Goal: Task Accomplishment & Management: Complete application form

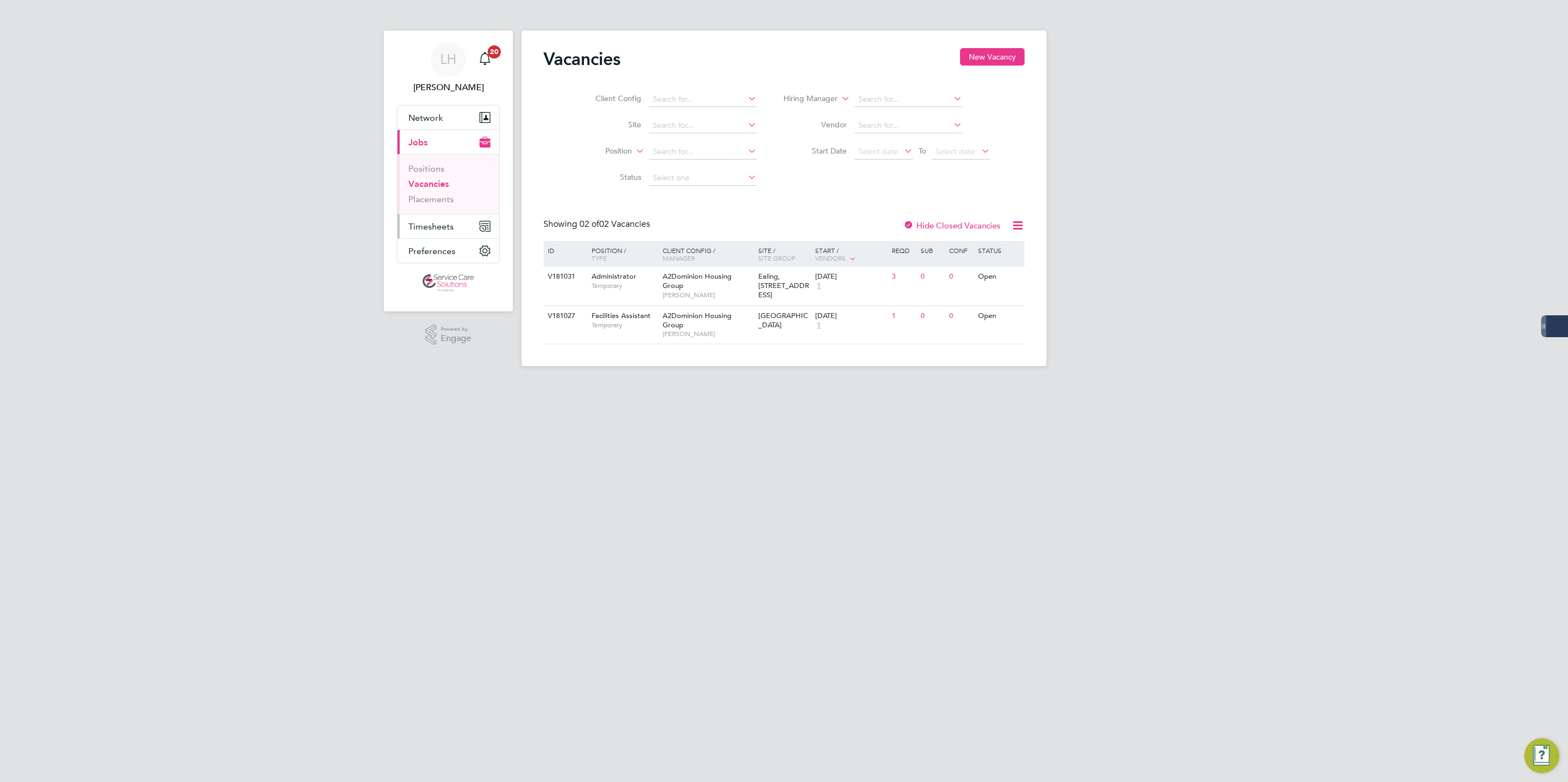
click at [415, 224] on span "Timesheets" at bounding box center [430, 226] width 45 height 10
click at [446, 192] on link "Timesheets" at bounding box center [430, 193] width 45 height 10
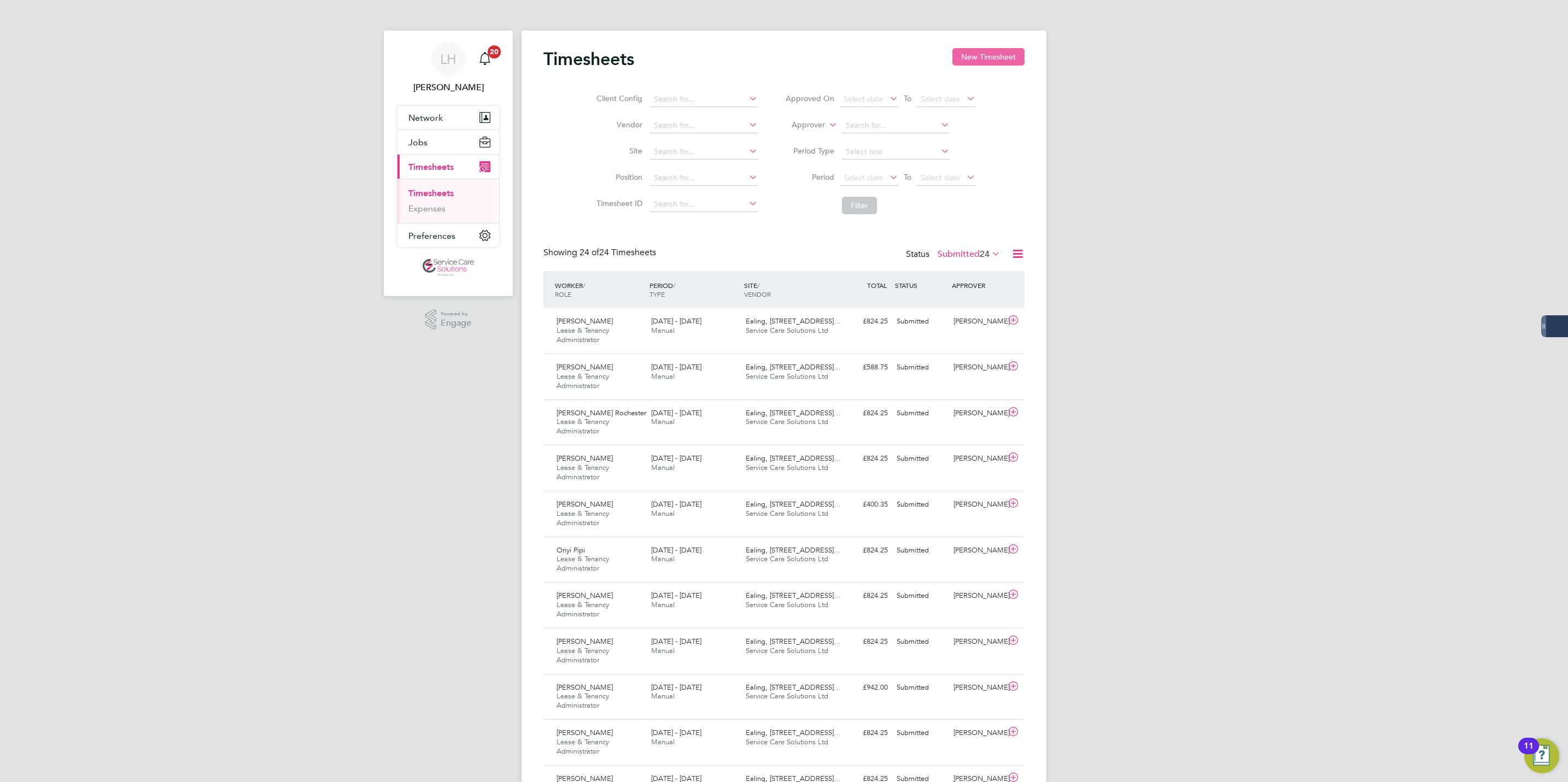
click at [1015, 57] on button "New Timesheet" at bounding box center [988, 57] width 72 height 18
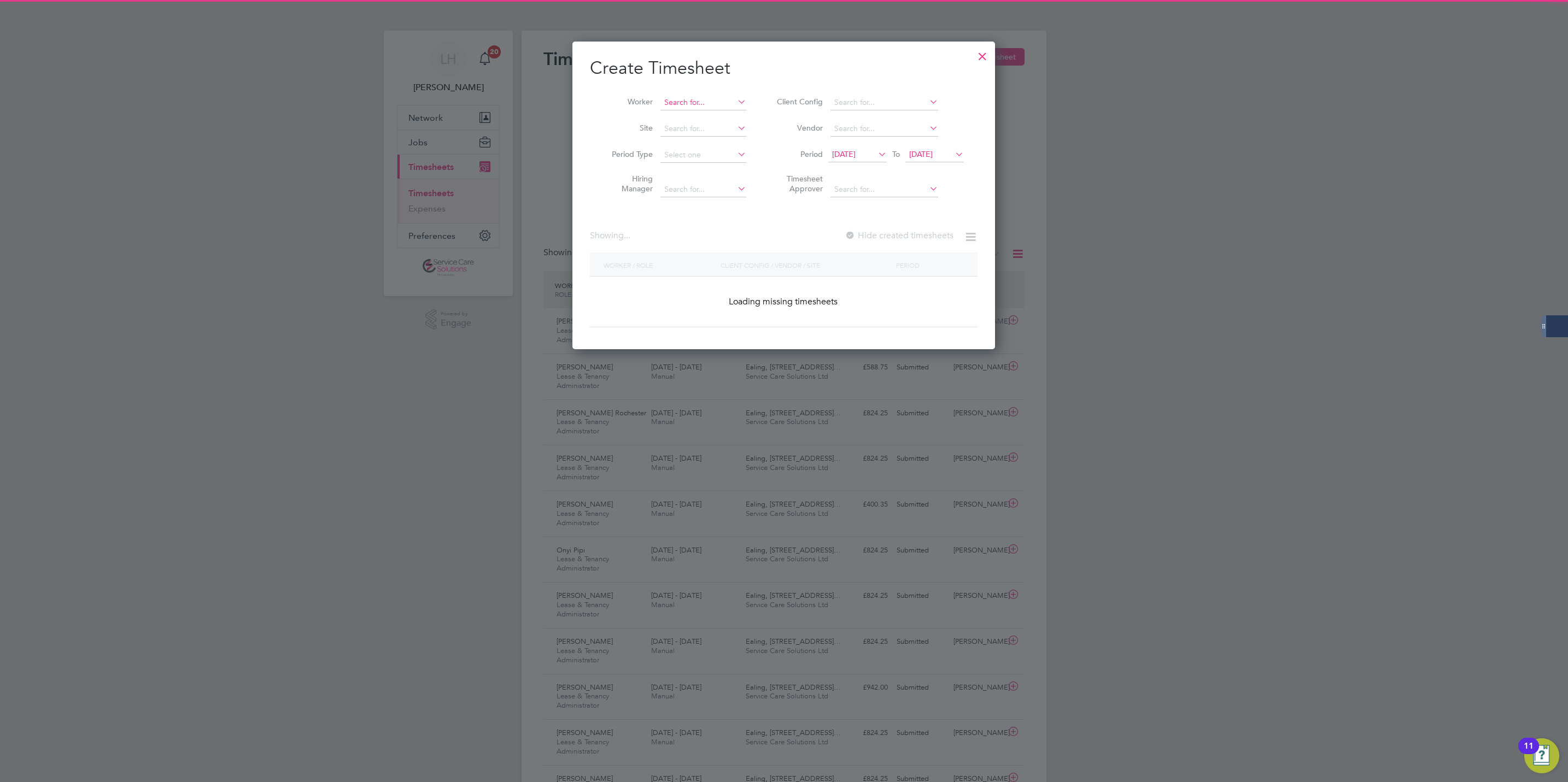
click at [715, 100] on input at bounding box center [703, 103] width 86 height 15
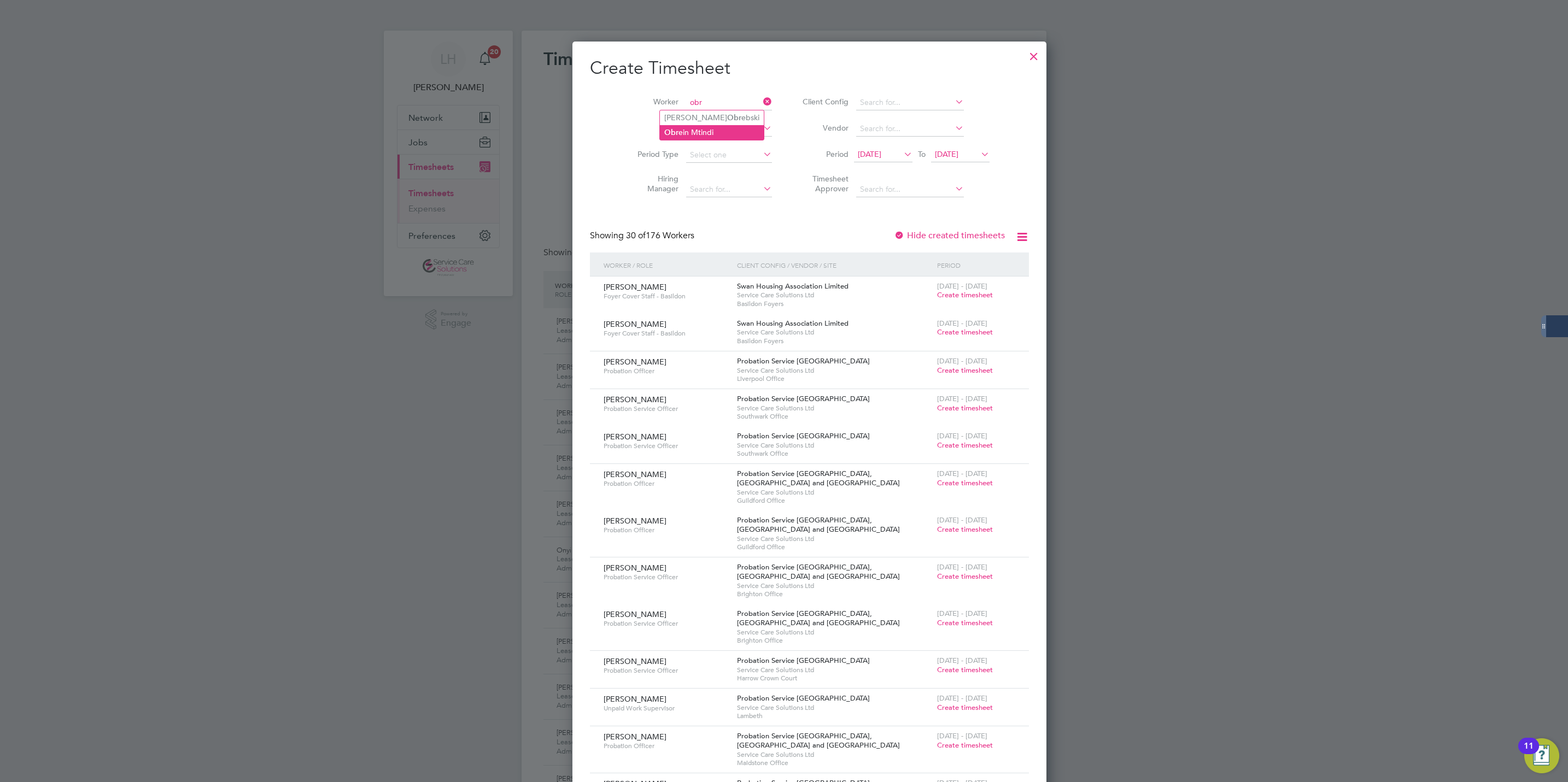
click at [698, 133] on li "Obr ein Mtindi" at bounding box center [711, 132] width 104 height 14
type input "[PERSON_NAME] Mtindi"
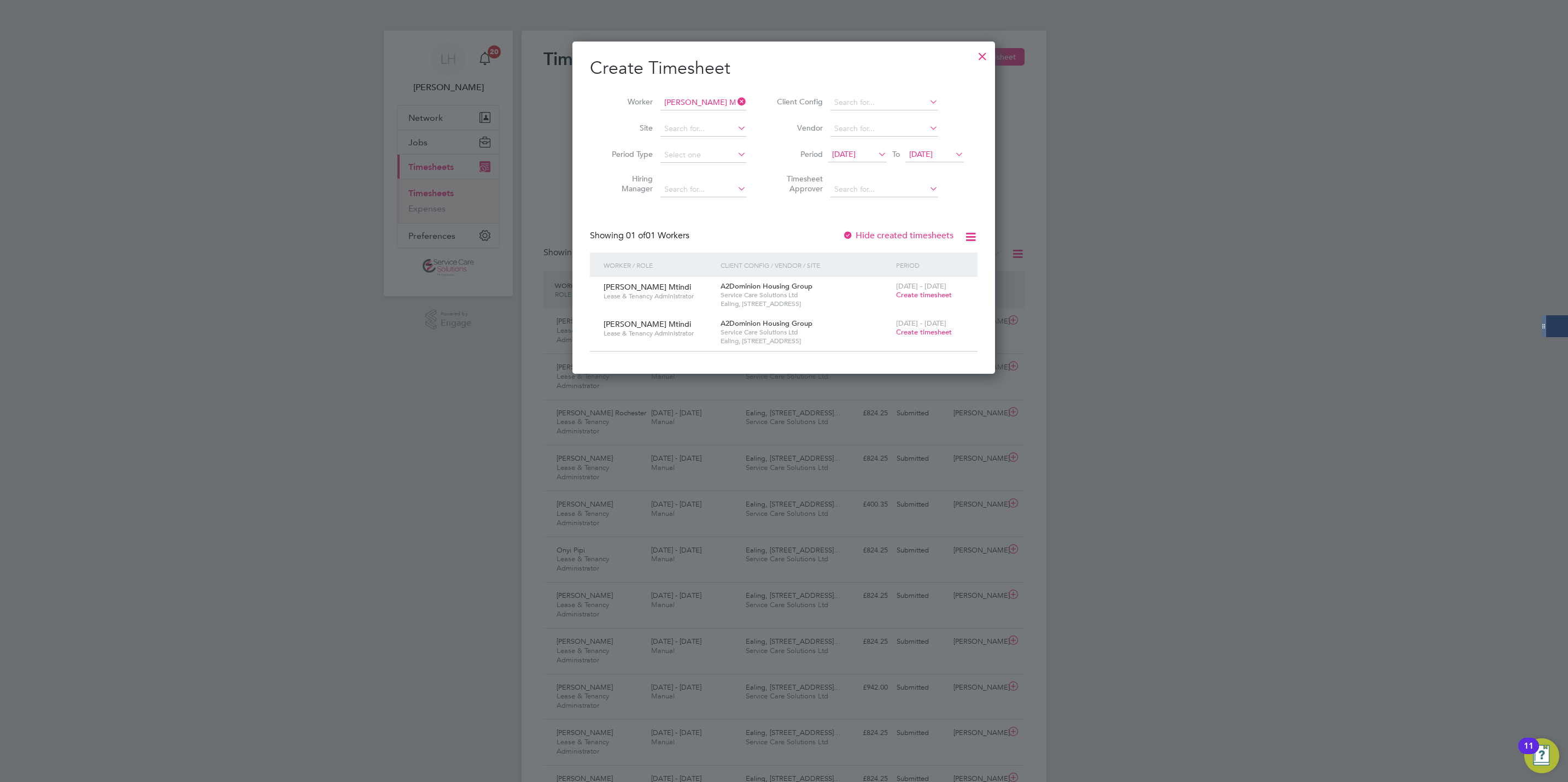
click at [915, 155] on span "[DATE]" at bounding box center [921, 154] width 24 height 10
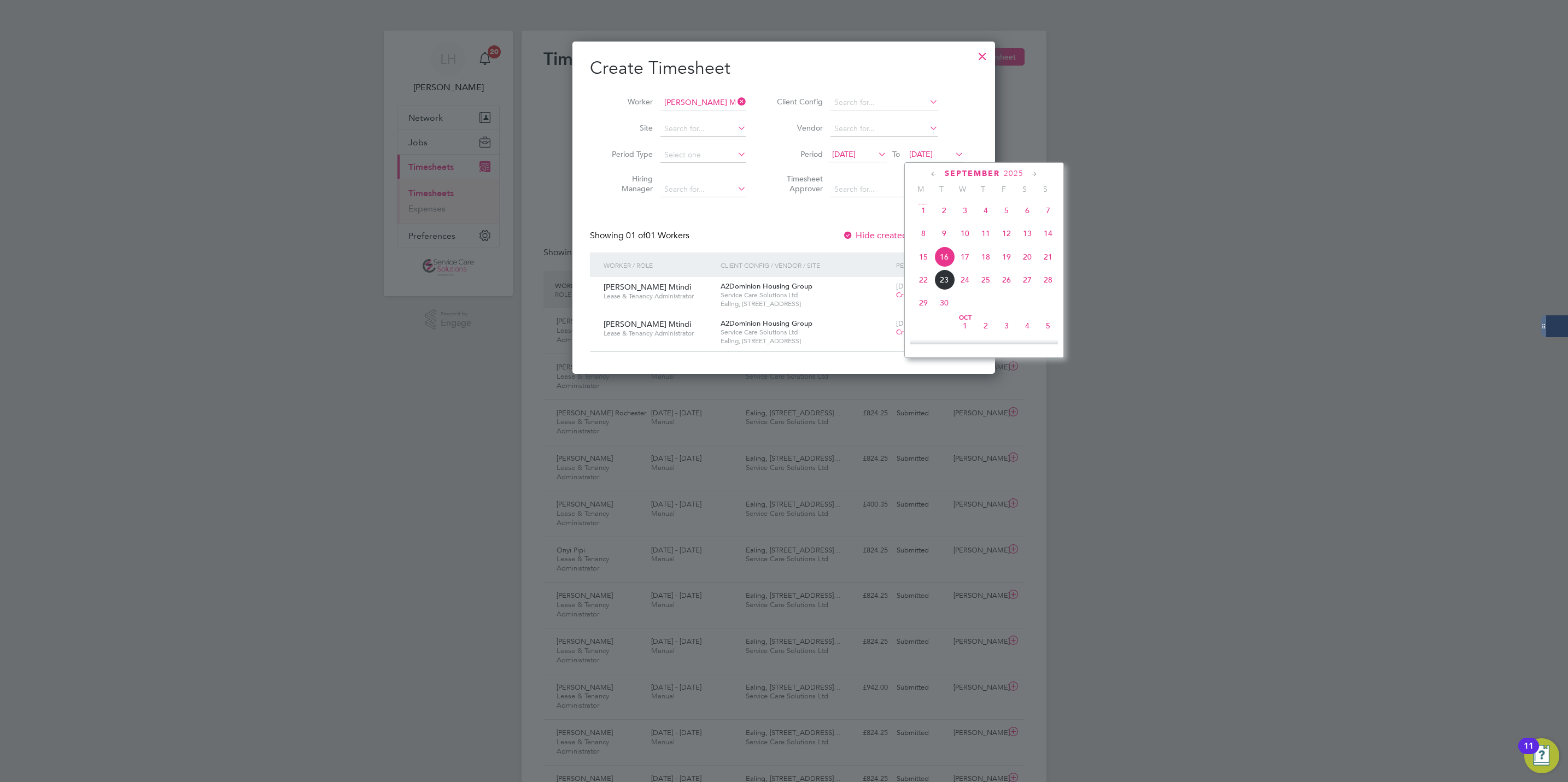
click at [852, 168] on li "Period [DATE] To [DATE]" at bounding box center [869, 155] width 218 height 26
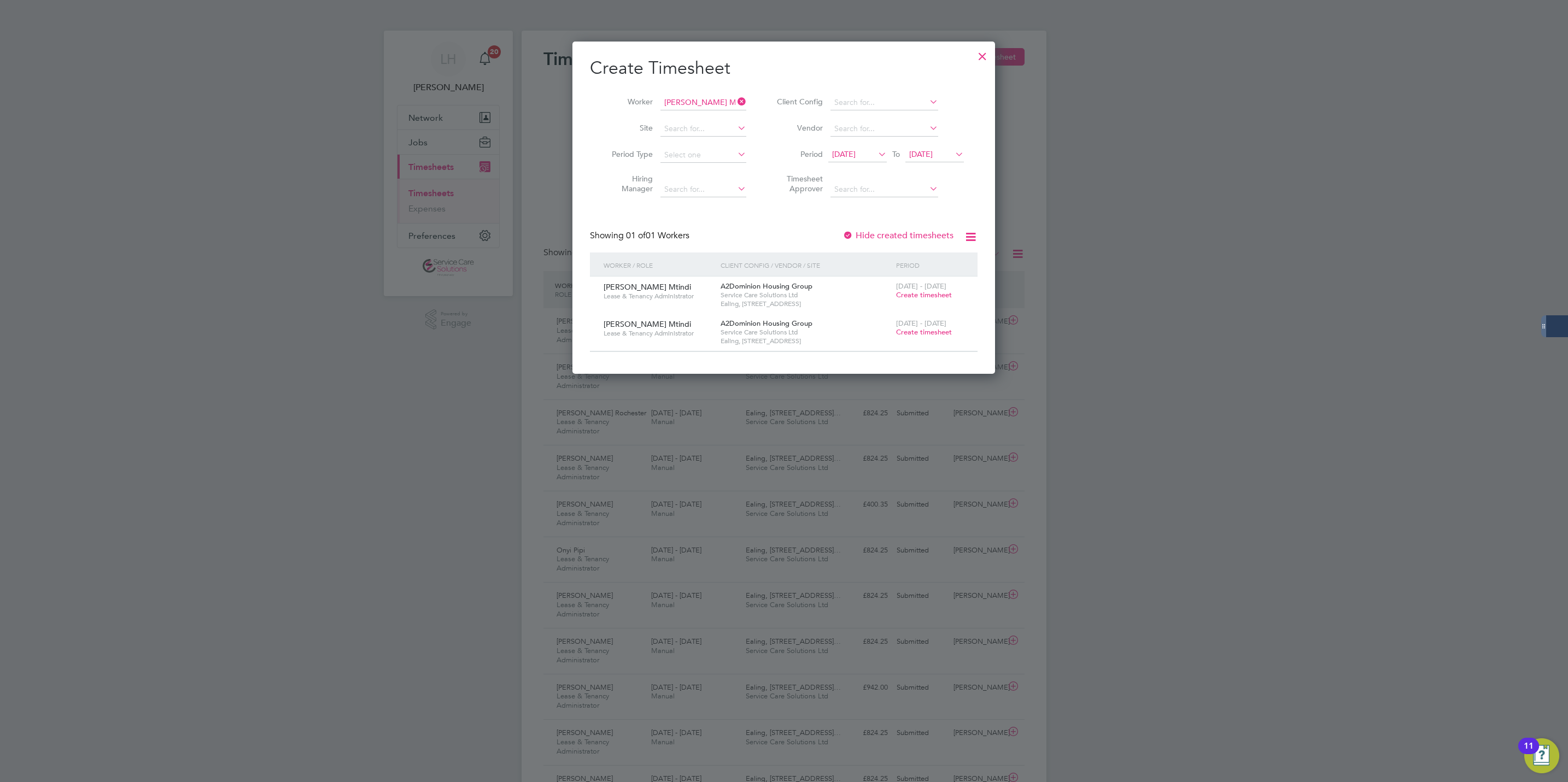
click at [852, 157] on span "[DATE]" at bounding box center [844, 154] width 24 height 10
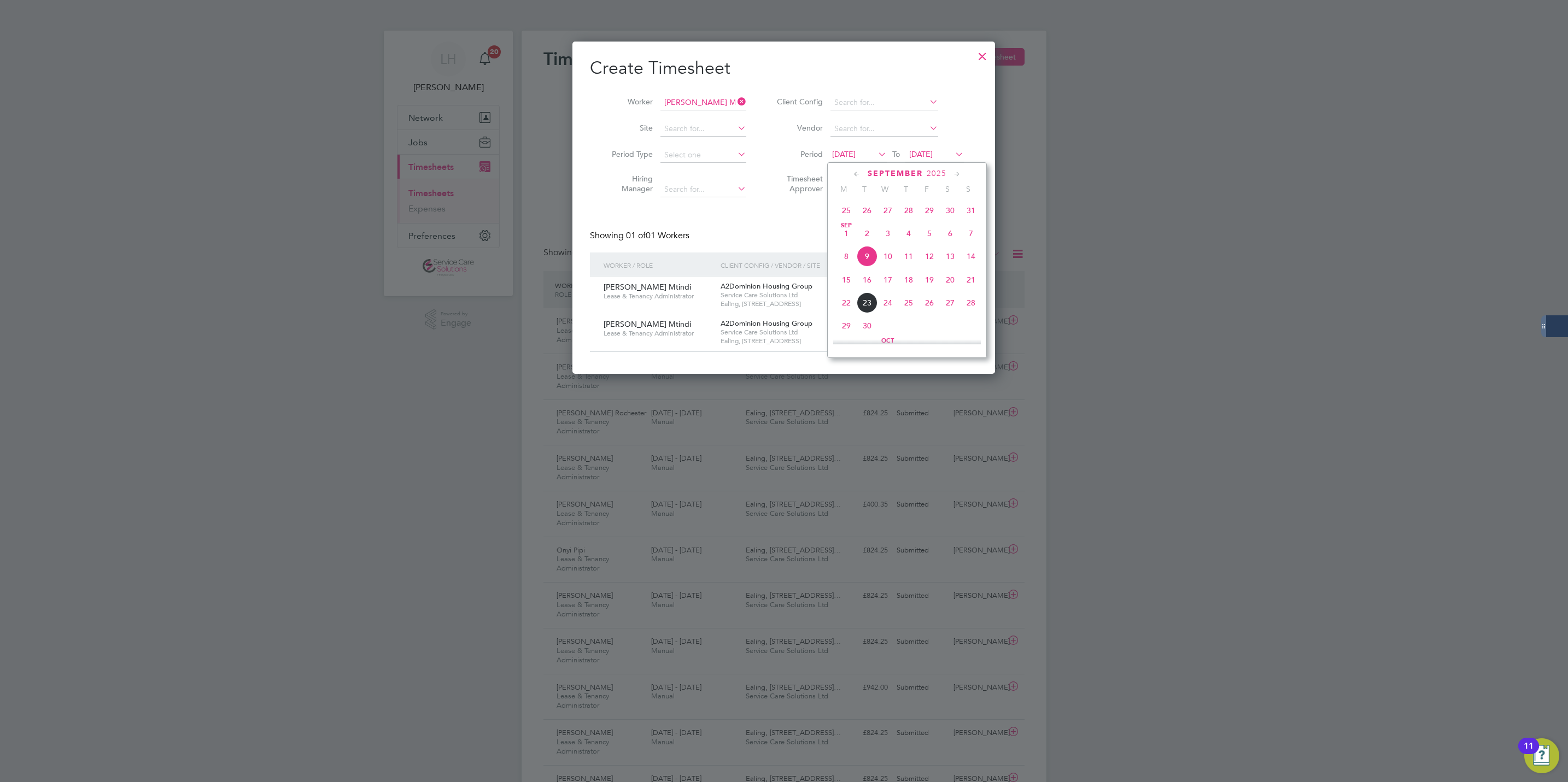
click at [851, 210] on span "25" at bounding box center [846, 210] width 20 height 20
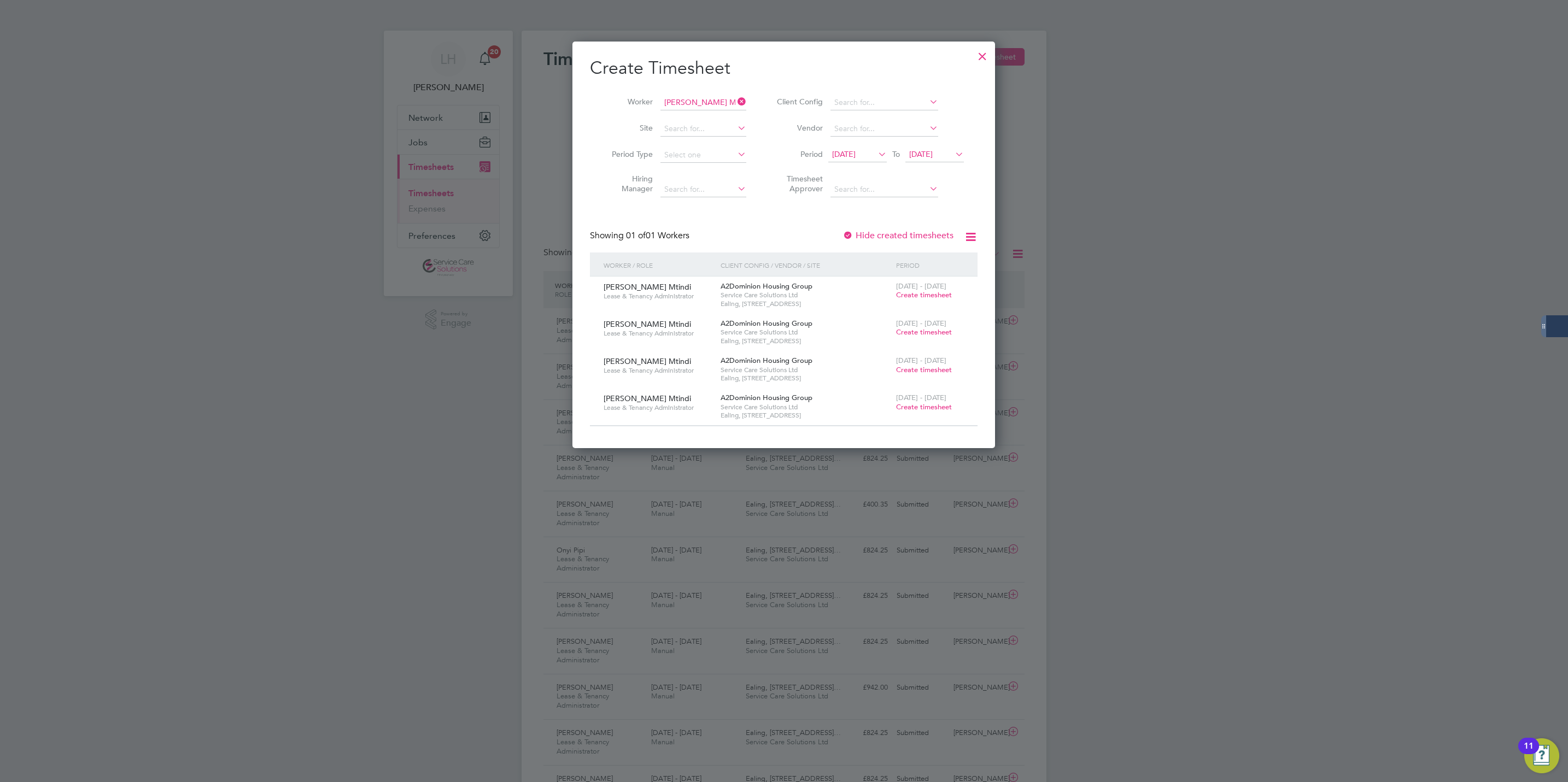
click at [841, 153] on span "[DATE]" at bounding box center [844, 154] width 24 height 10
click at [841, 214] on span "11" at bounding box center [846, 210] width 20 height 20
click at [847, 157] on span "[DATE]" at bounding box center [844, 154] width 24 height 10
click at [847, 166] on div "[DATE] M T W T F S S [DATE] 2 3 4 5 6 7 8 9 10 11 12 13 14 15 16 17 18 19 20 21…" at bounding box center [907, 260] width 160 height 196
click at [852, 166] on div "[DATE] M T W T F S S [DATE] 2 3 4 5 6 7 8 9 10 11 12 13 14 15 16 17 18 19 20 21…" at bounding box center [907, 260] width 160 height 196
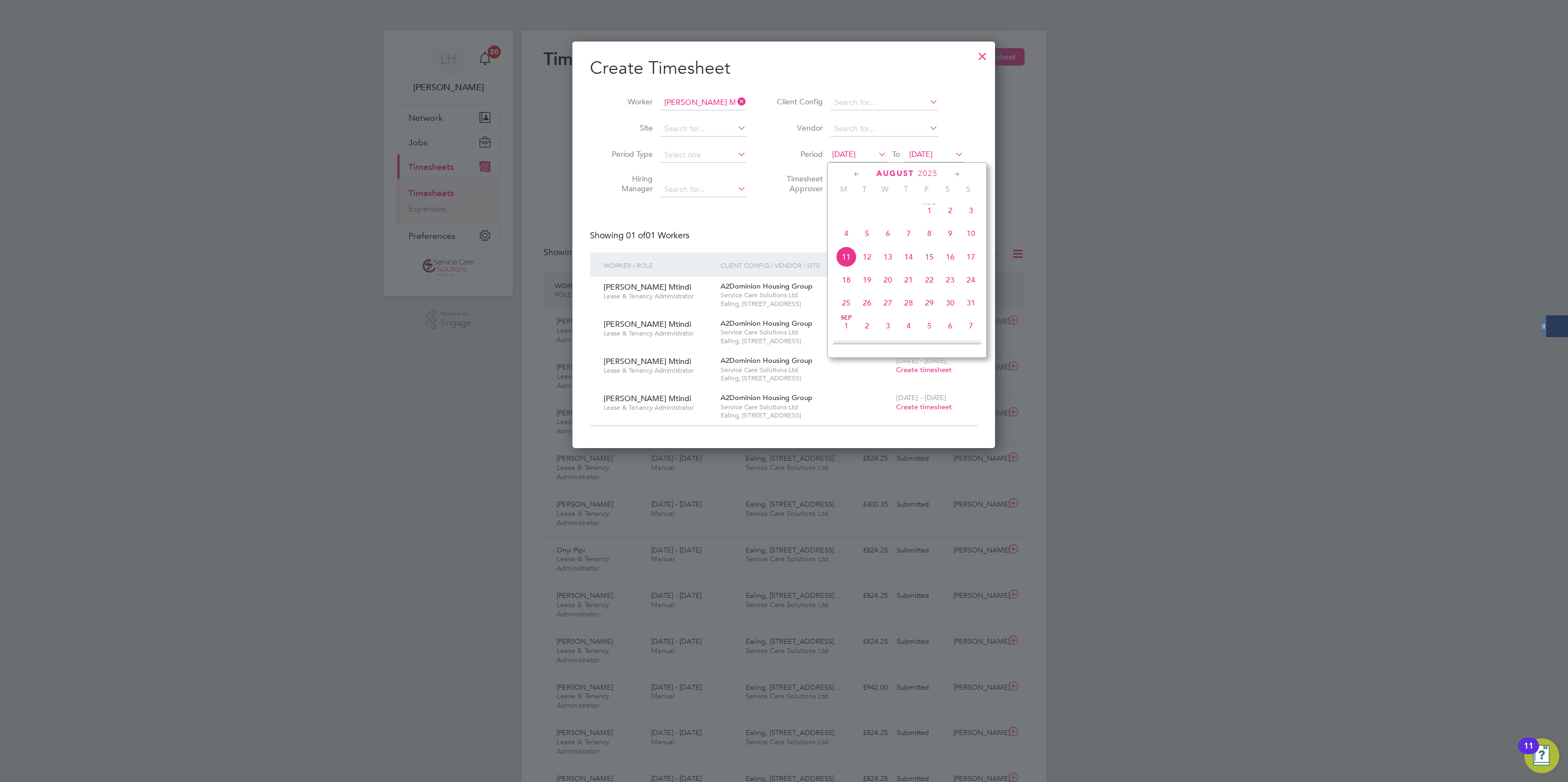
click at [932, 210] on span "[DATE]" at bounding box center [929, 210] width 20 height 20
click at [887, 230] on div "Hide created timesheets" at bounding box center [898, 235] width 113 height 11
click at [896, 233] on label "Hide created timesheets" at bounding box center [898, 235] width 111 height 11
click at [855, 158] on span "[DATE]" at bounding box center [844, 154] width 24 height 10
click at [858, 174] on icon at bounding box center [857, 174] width 10 height 12
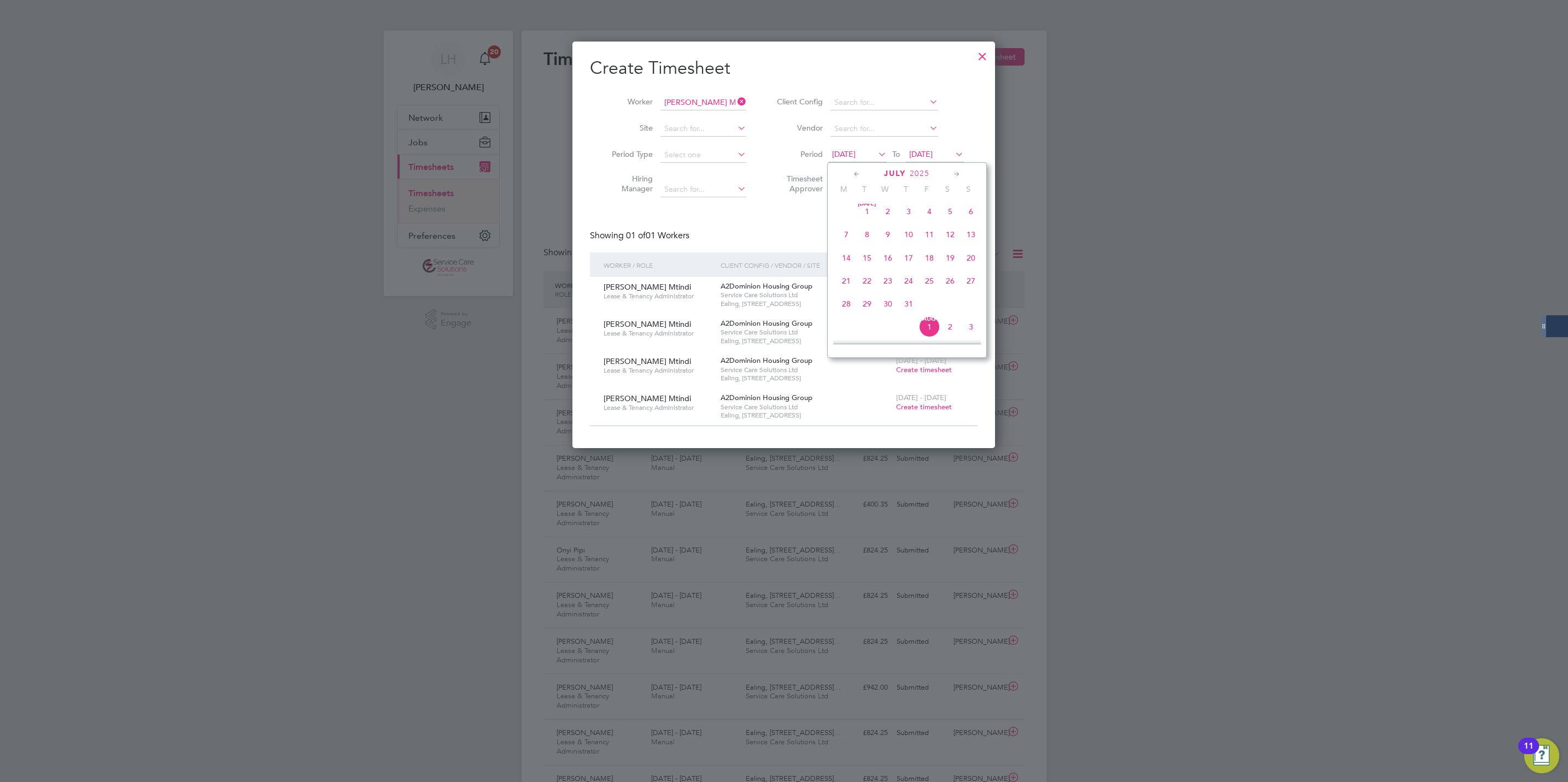
click at [848, 237] on span "7" at bounding box center [846, 234] width 20 height 20
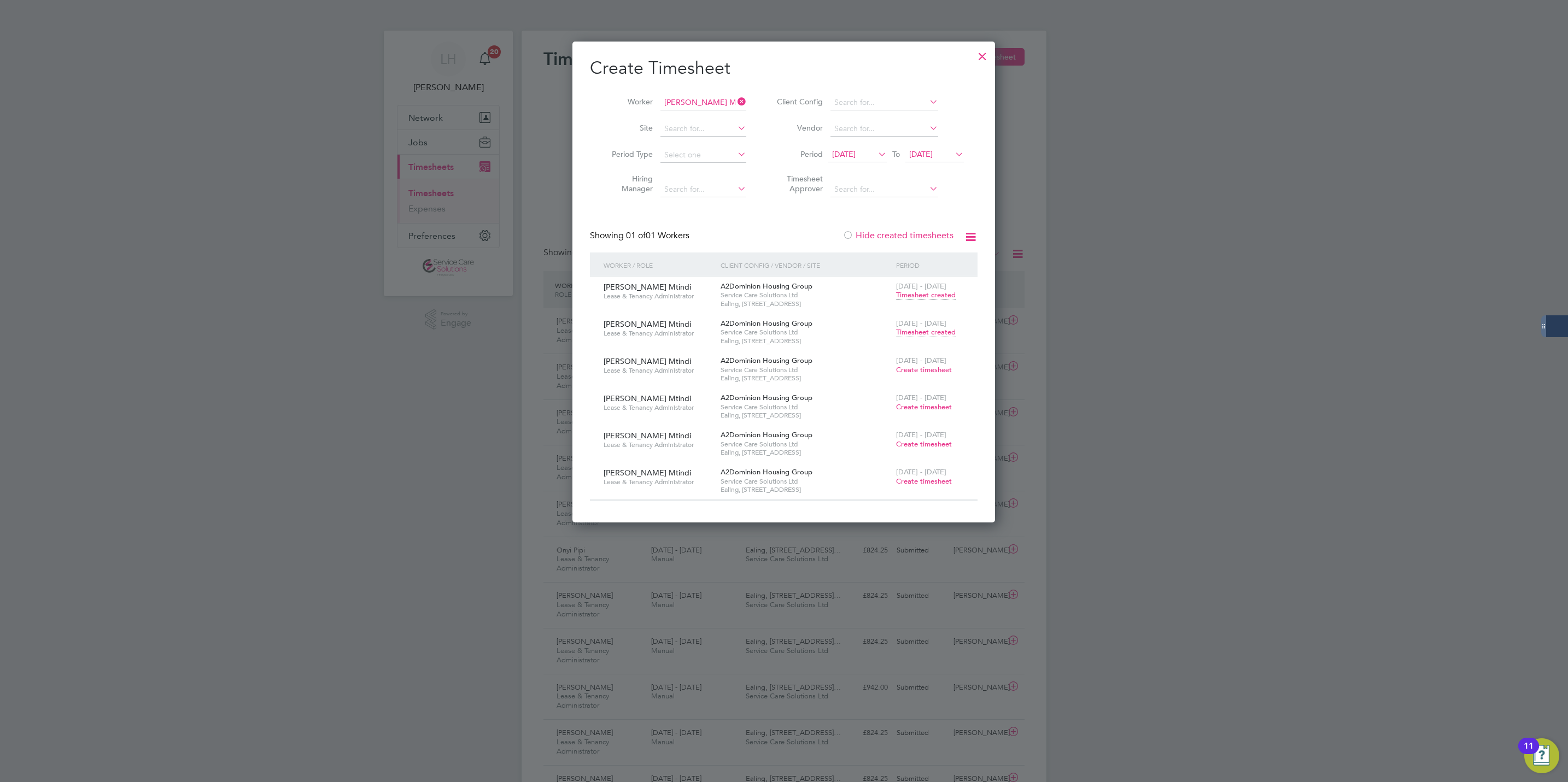
click at [937, 333] on span "Timesheet created" at bounding box center [926, 333] width 60 height 10
